Goal: Check status: Check status

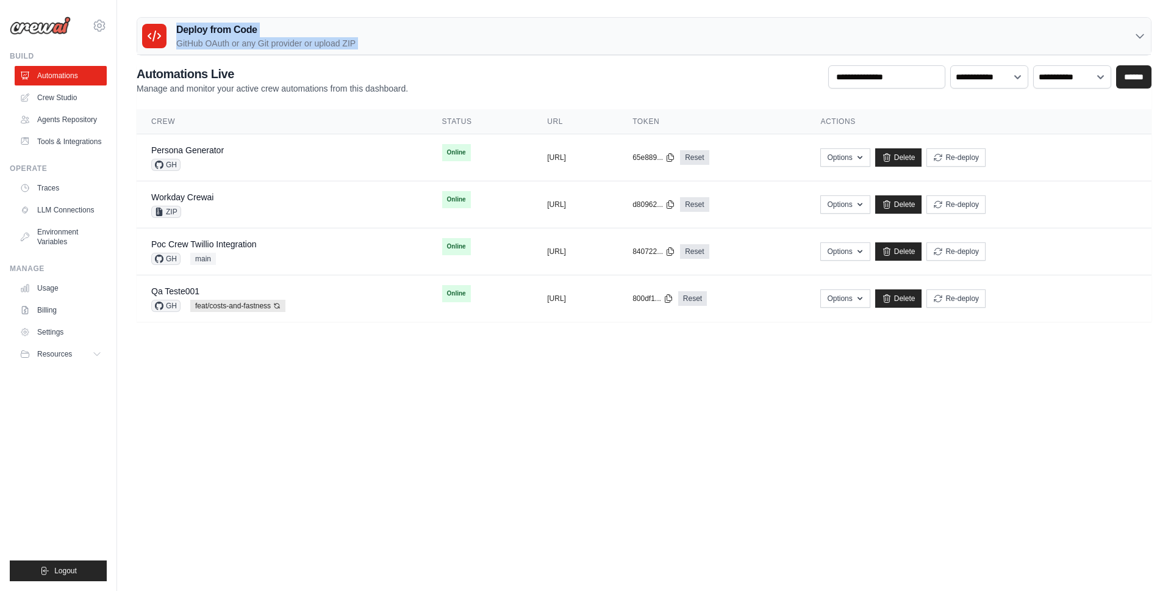
drag, startPoint x: 0, startPoint y: 0, endPoint x: 720, endPoint y: -65, distance: 723.4
click at [720, 0] on html "mateus@crewai.com AMBEV - DTC CrewAI Demo Account AB InBev - GHQ" at bounding box center [585, 295] width 1171 height 591
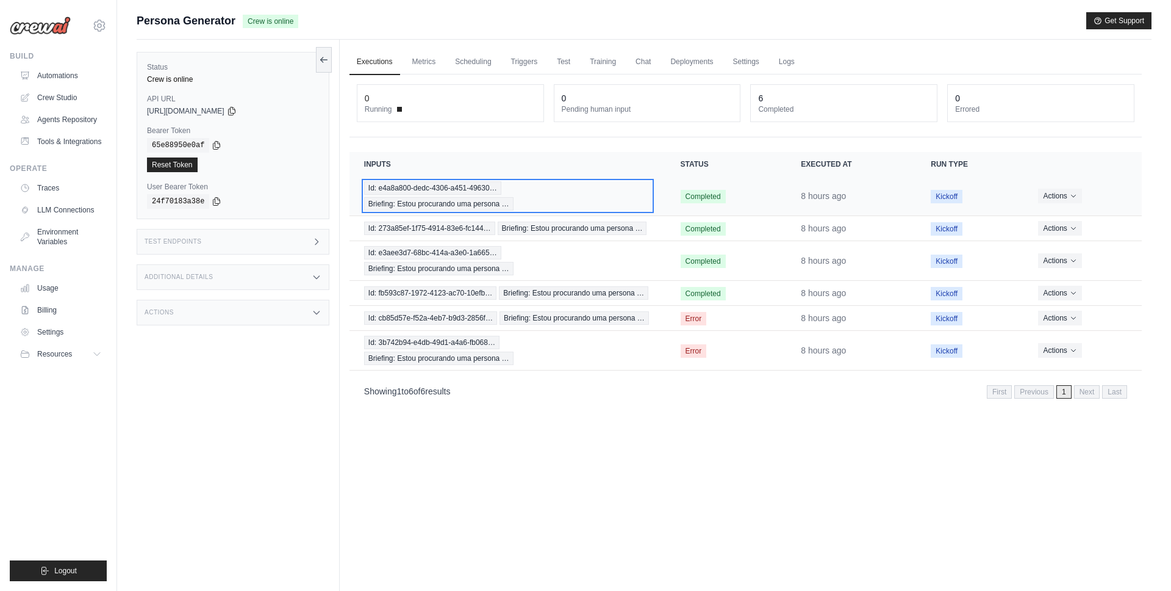
click at [603, 193] on div "Id: e4a8a800-dedc-4306-a451-49630… Briefing: Estou procurando uma persona …" at bounding box center [507, 195] width 287 height 29
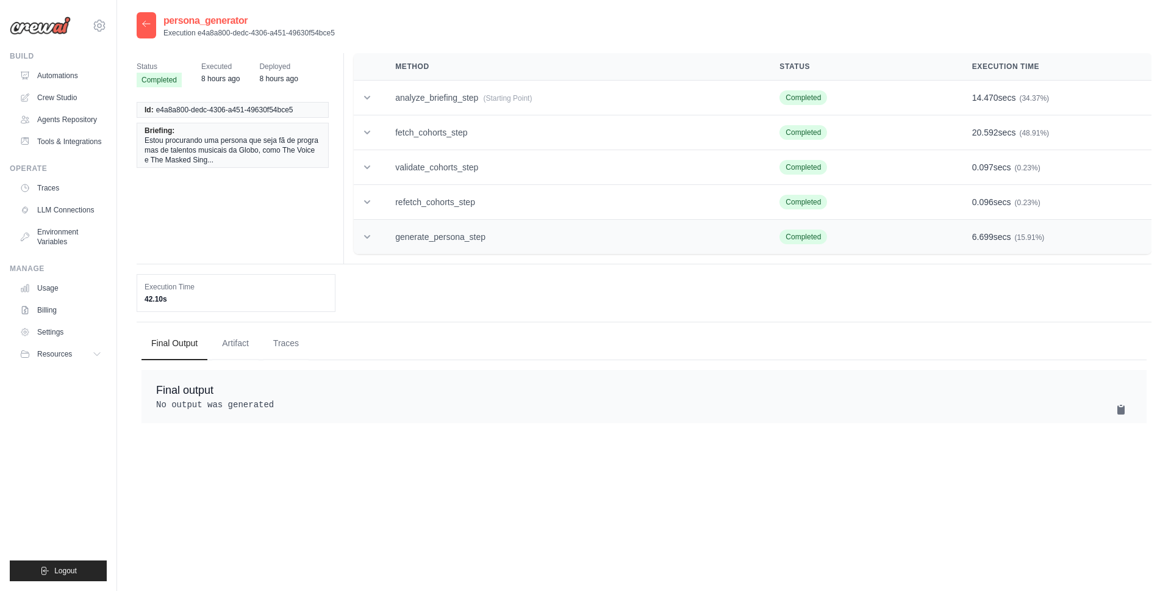
click at [483, 243] on td "generate_persona_step" at bounding box center [573, 237] width 384 height 35
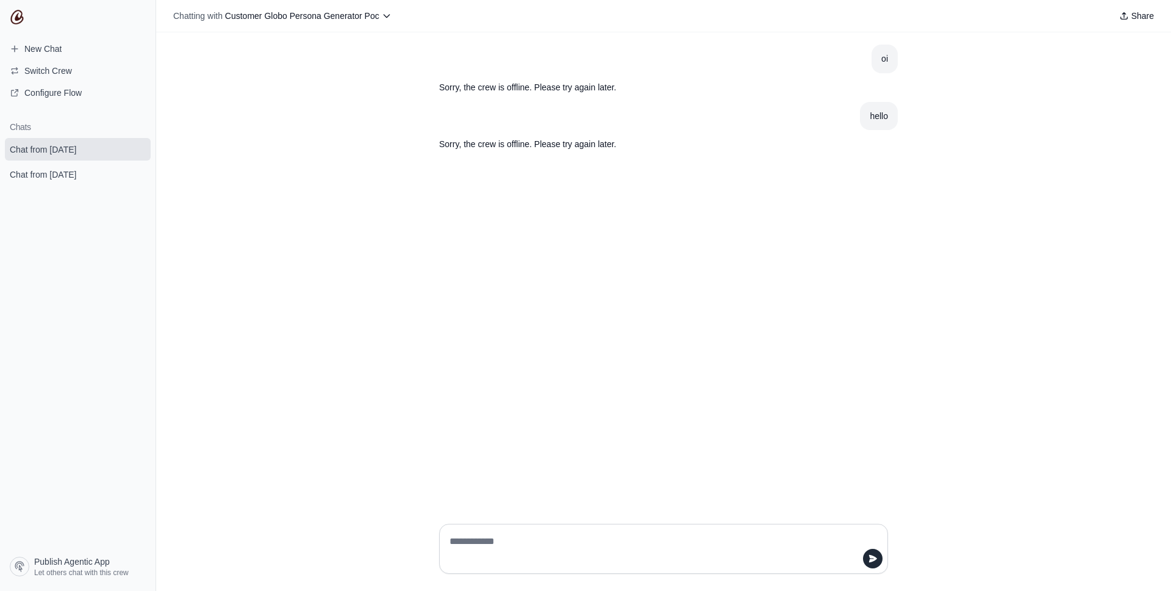
click at [542, 175] on div "oi Sorry, the crew is offline. Please try again later. hello Sorry, the crew is…" at bounding box center [663, 272] width 1015 height 481
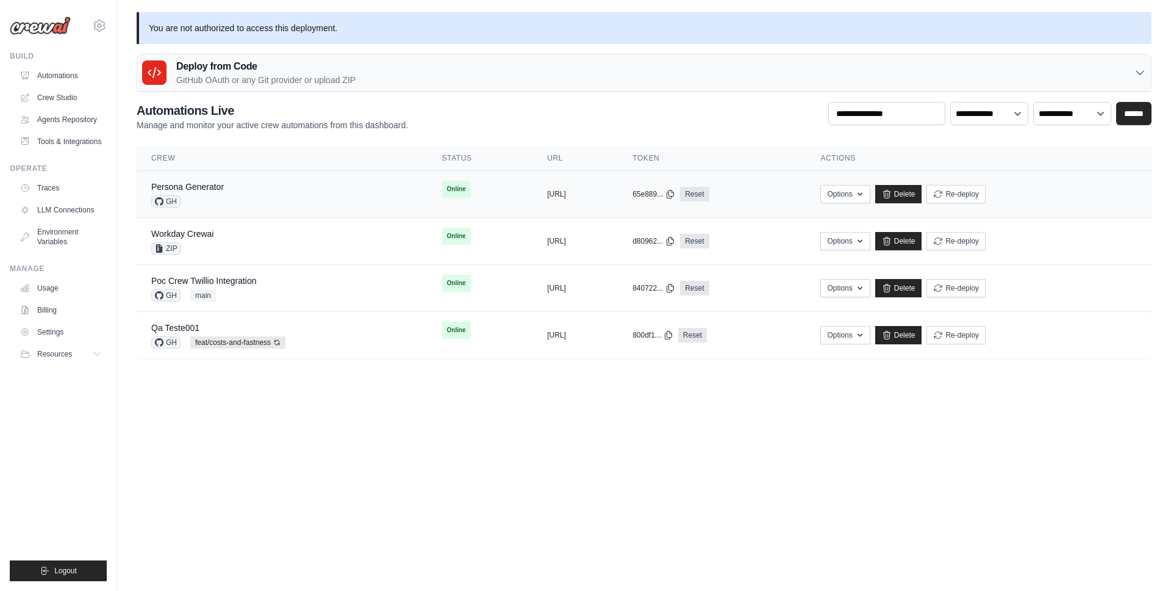
click at [229, 199] on div "Persona Generator GH" at bounding box center [282, 194] width 262 height 27
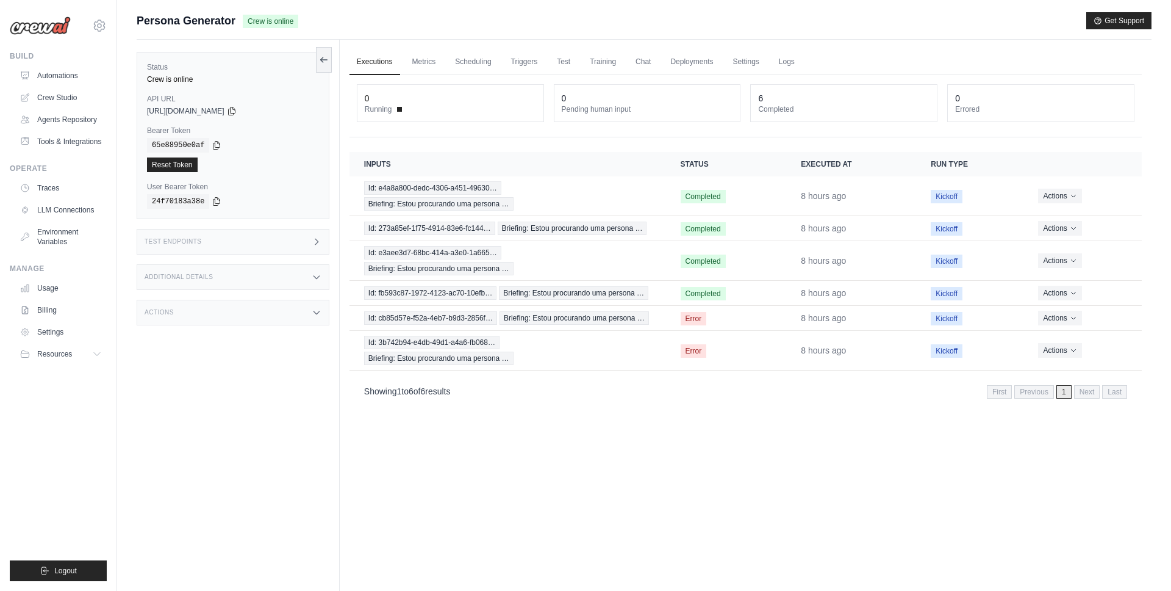
click at [436, 530] on div "Executions Metrics Scheduling Triggers Test Training Chat Deployments Settings …" at bounding box center [746, 335] width 812 height 591
click at [510, 471] on div "Executions Metrics Scheduling Triggers Test Training Chat Deployments Settings …" at bounding box center [746, 335] width 812 height 591
click at [622, 441] on div "Executions Metrics Scheduling Triggers Test Training Chat Deployments Settings …" at bounding box center [746, 335] width 812 height 591
